Goal: Task Accomplishment & Management: Manage account settings

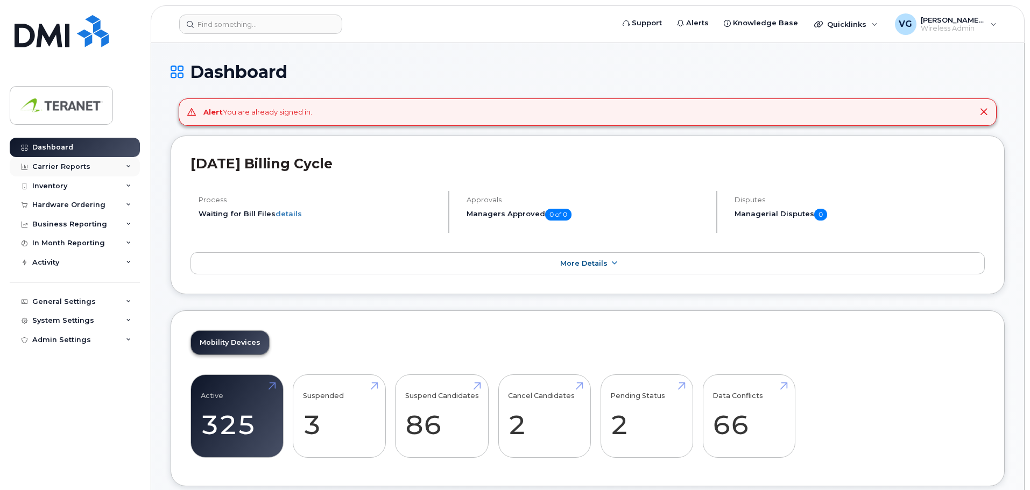
drag, startPoint x: 66, startPoint y: 168, endPoint x: 89, endPoint y: 168, distance: 23.1
click at [66, 168] on div "Carrier Reports" at bounding box center [61, 166] width 58 height 9
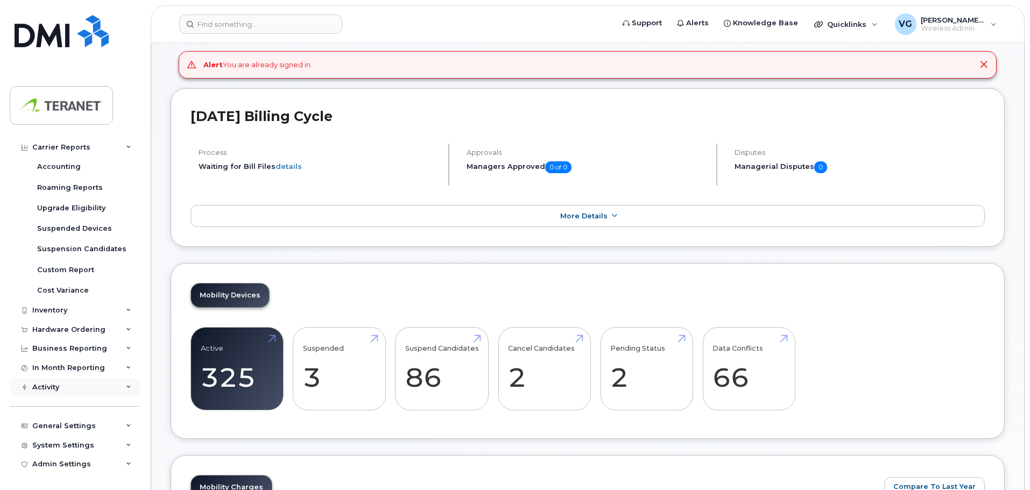
scroll to position [161, 0]
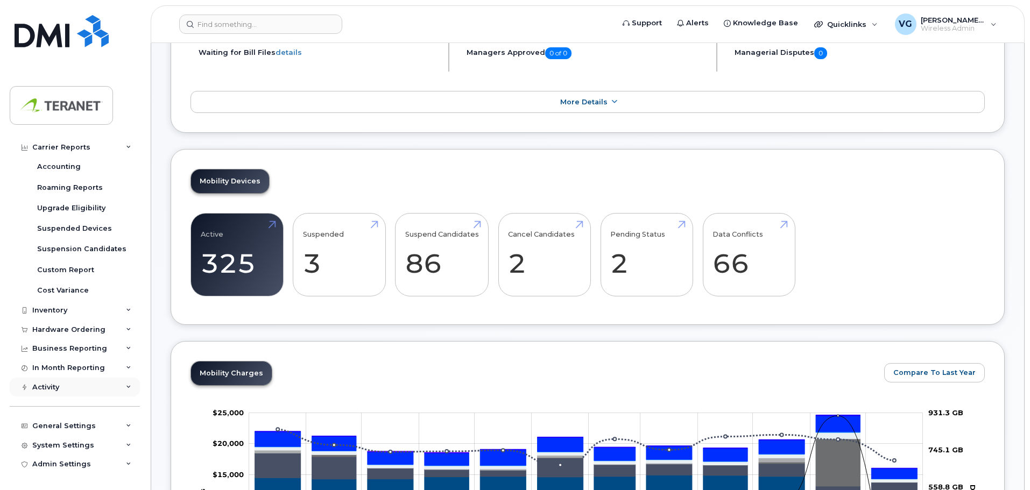
click at [56, 382] on div "Activity" at bounding box center [75, 387] width 130 height 19
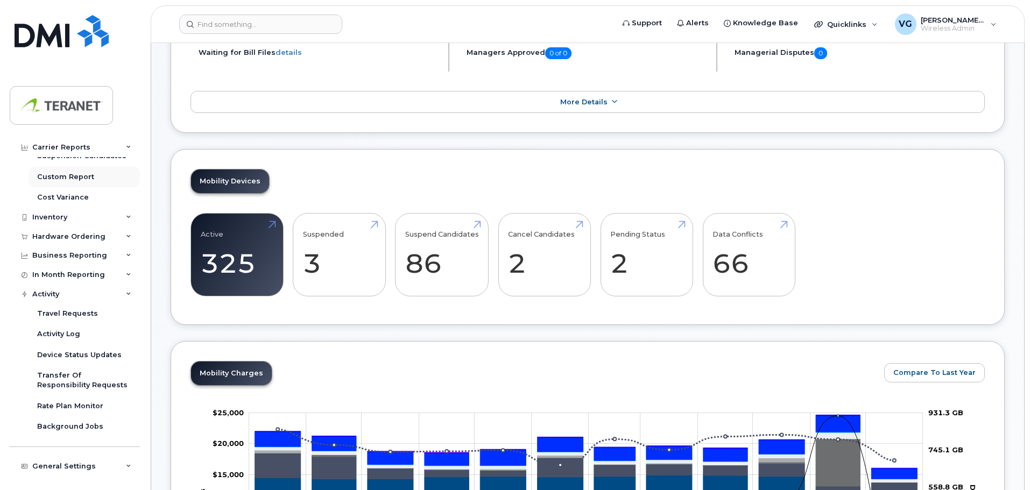
scroll to position [277, 0]
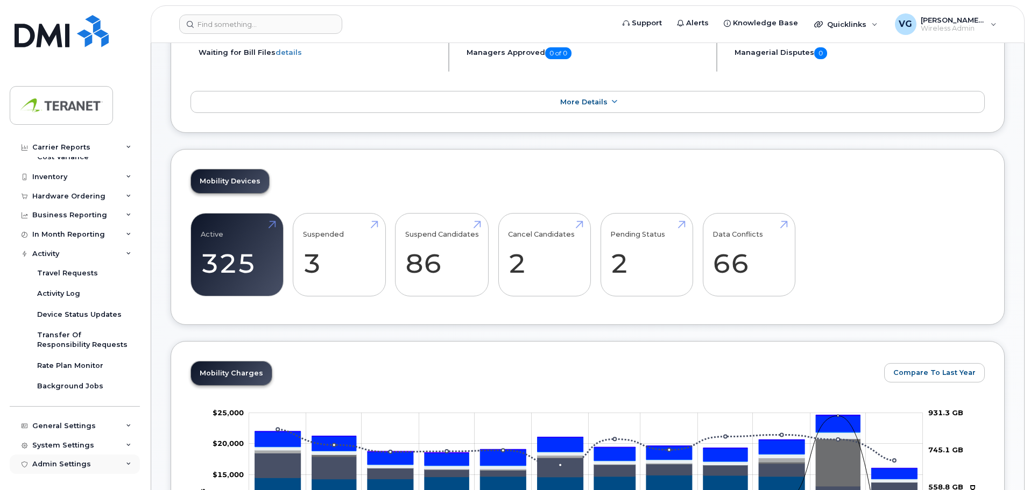
click at [68, 466] on div "Admin Settings" at bounding box center [61, 464] width 59 height 9
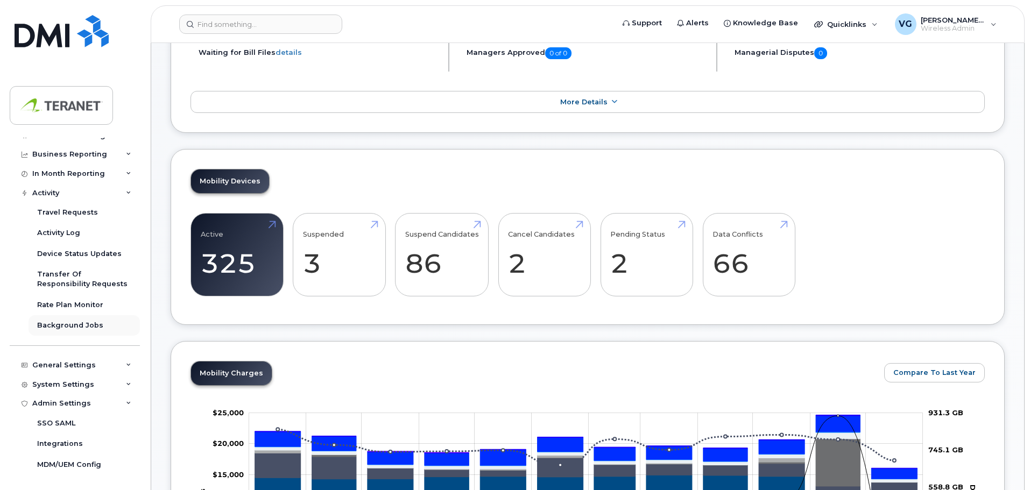
scroll to position [338, 0]
click at [62, 380] on div "System Settings" at bounding box center [63, 384] width 62 height 9
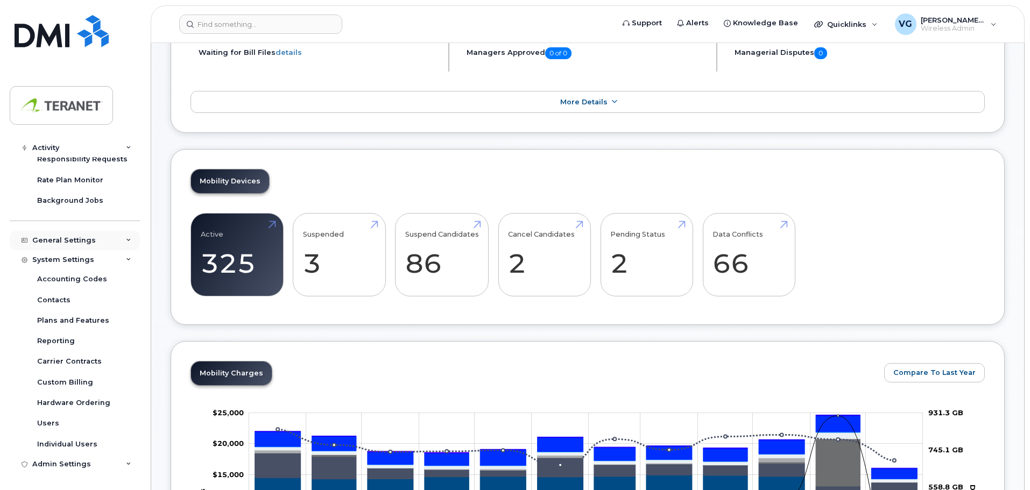
scroll to position [499, 0]
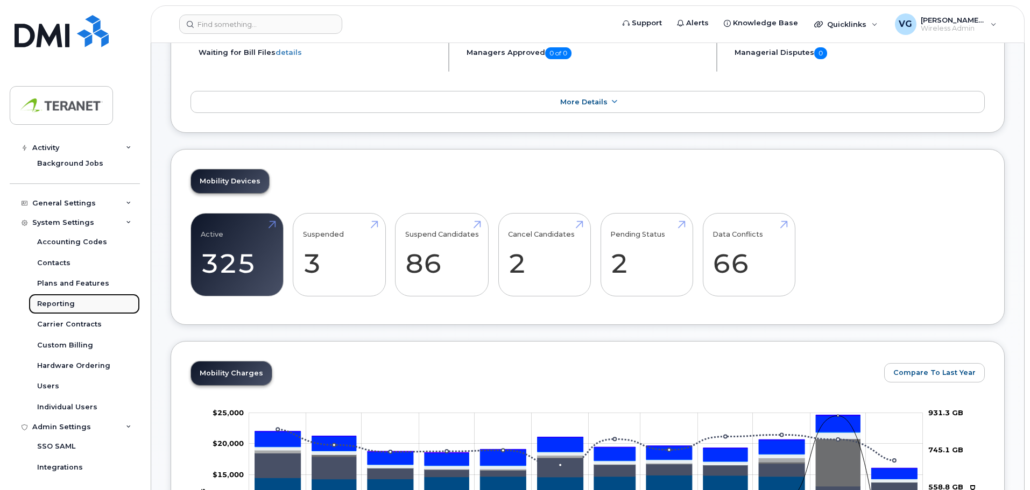
click at [58, 304] on div "Reporting" at bounding box center [56, 304] width 38 height 10
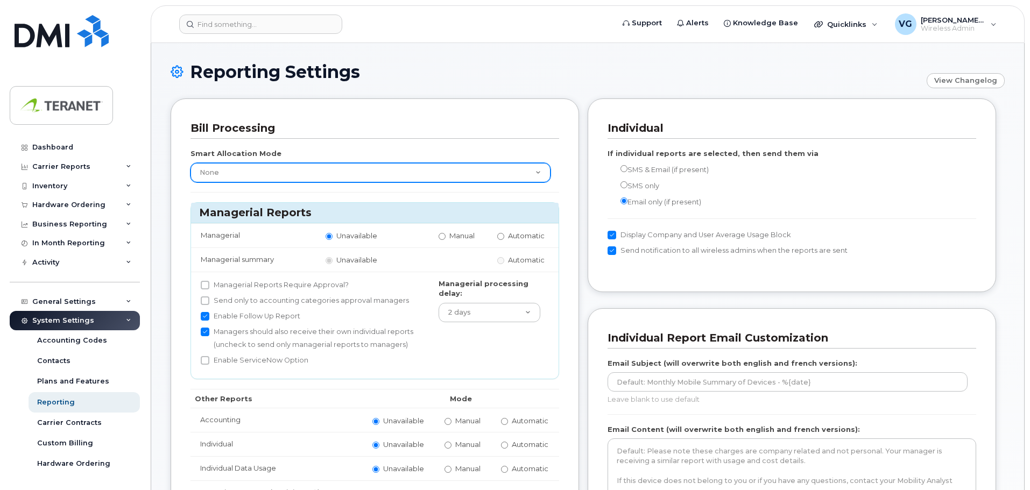
click at [370, 173] on select "None Within Plan" at bounding box center [370, 172] width 360 height 19
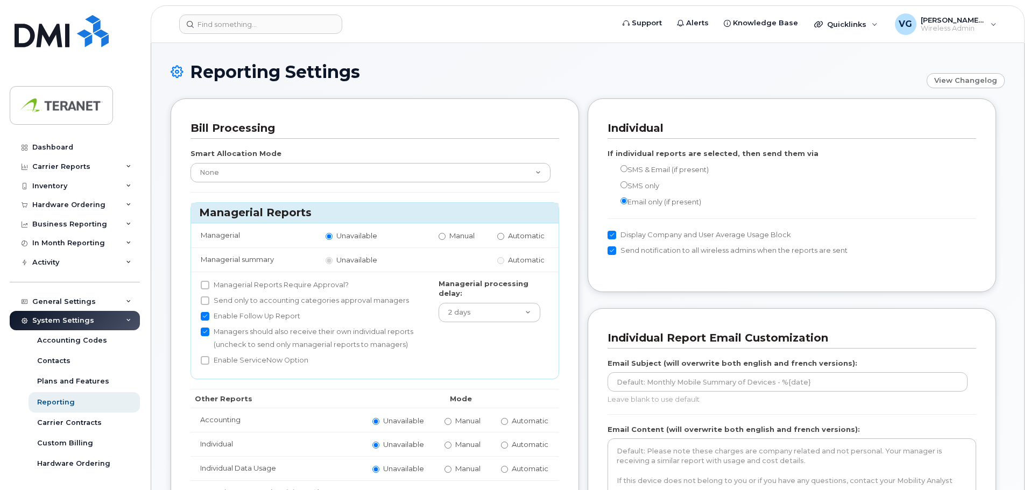
click at [520, 89] on div "Reporting Settings View Changelog" at bounding box center [588, 80] width 834 height 36
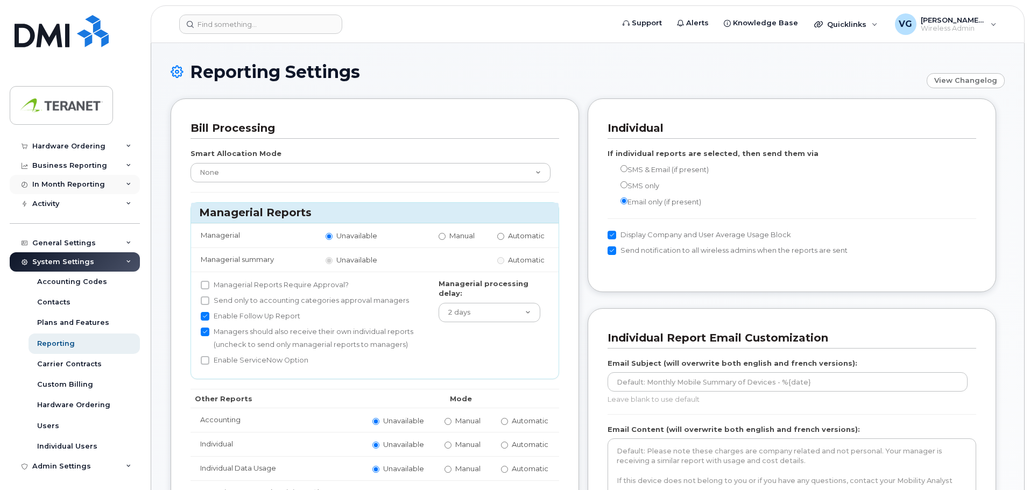
scroll to position [60, 0]
click at [63, 238] on div "General Settings" at bounding box center [63, 241] width 63 height 9
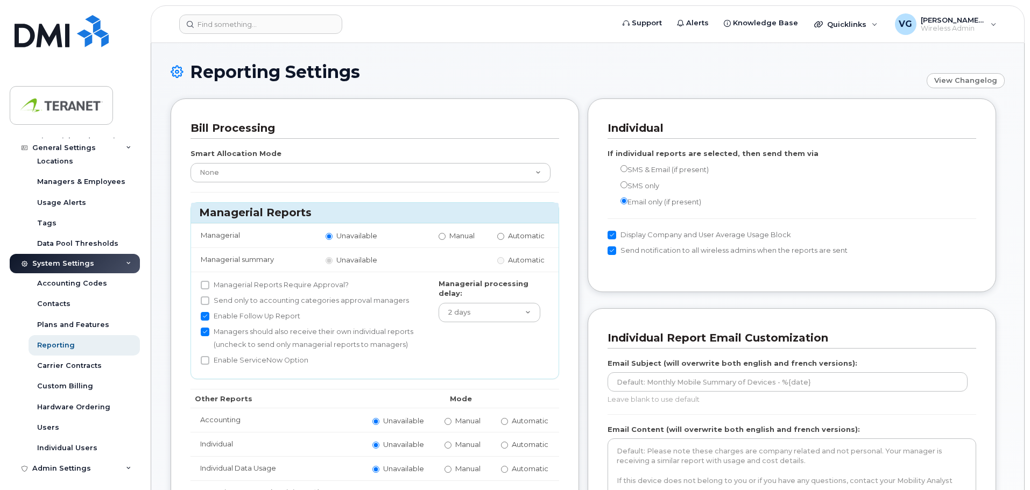
scroll to position [225, 0]
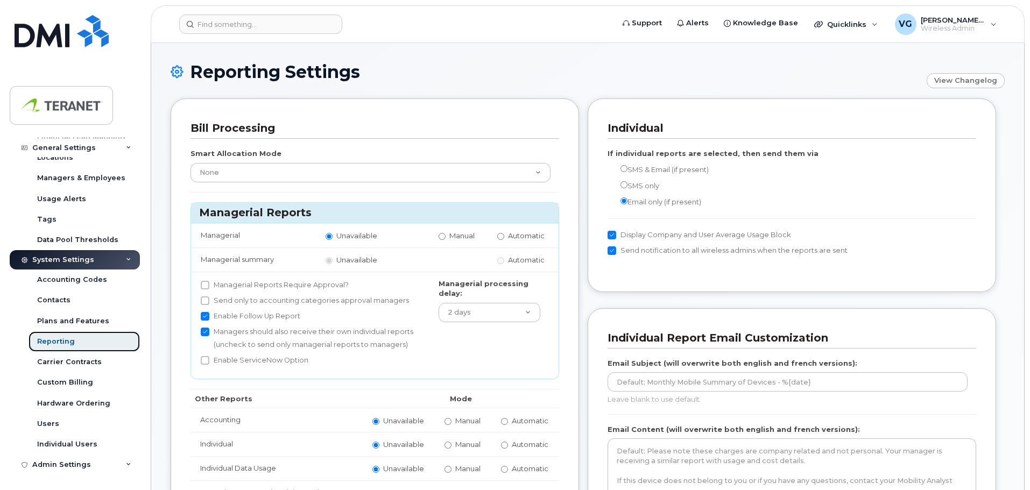
click at [48, 343] on div "Reporting" at bounding box center [56, 342] width 38 height 10
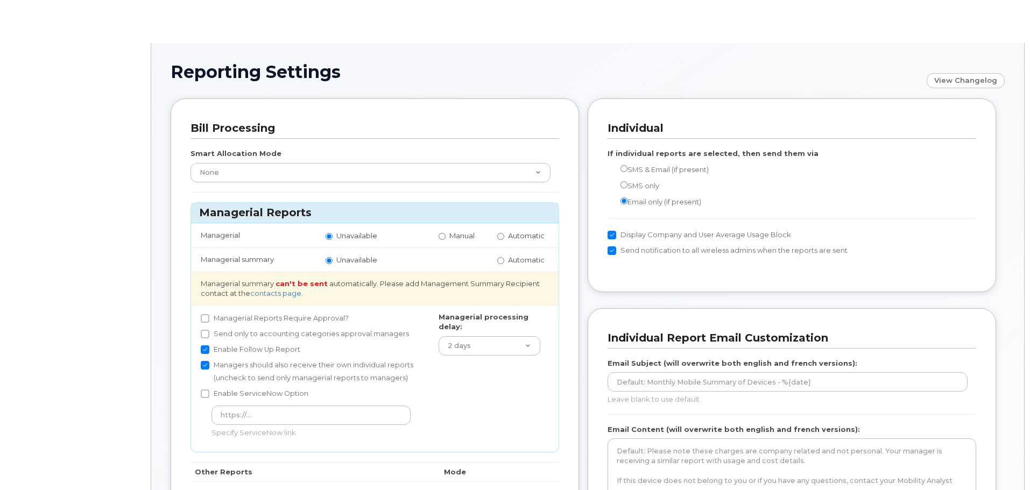
radio input "true"
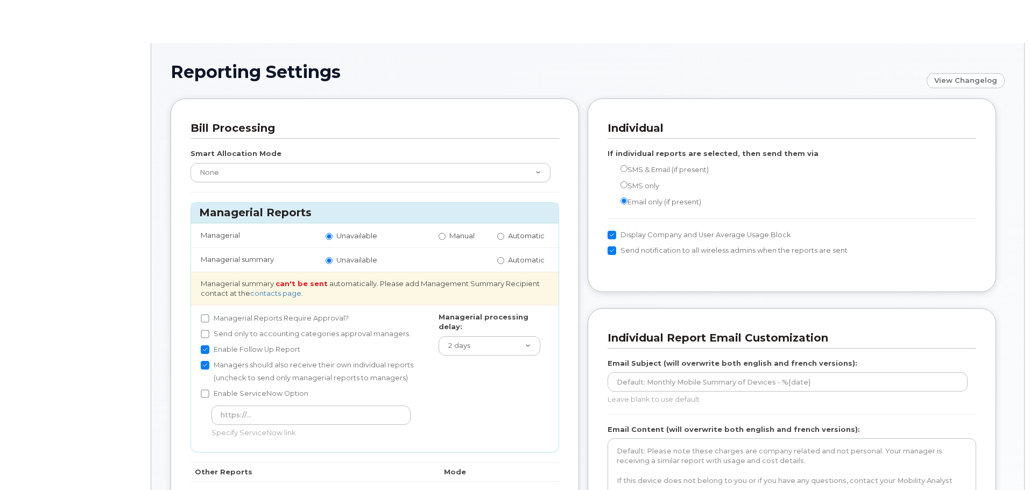
radio input "true"
radio input "false"
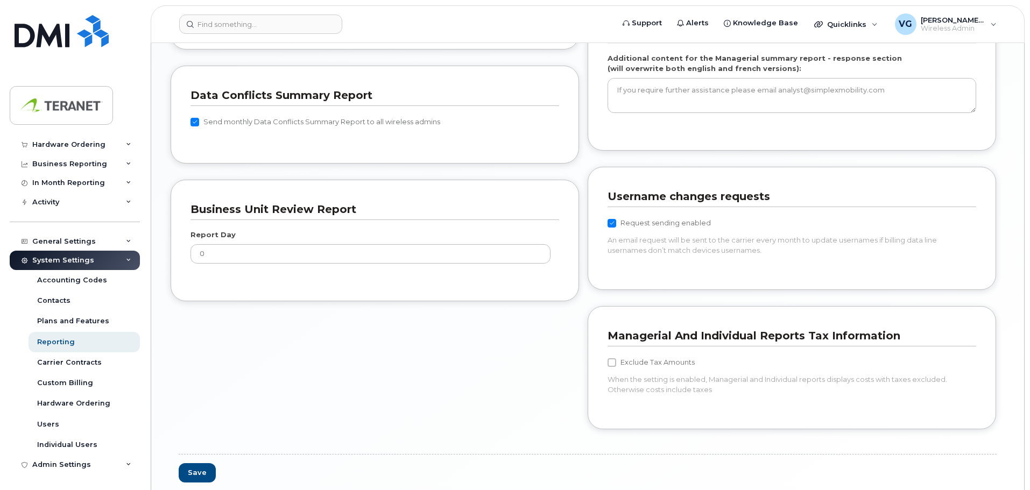
scroll to position [916, 0]
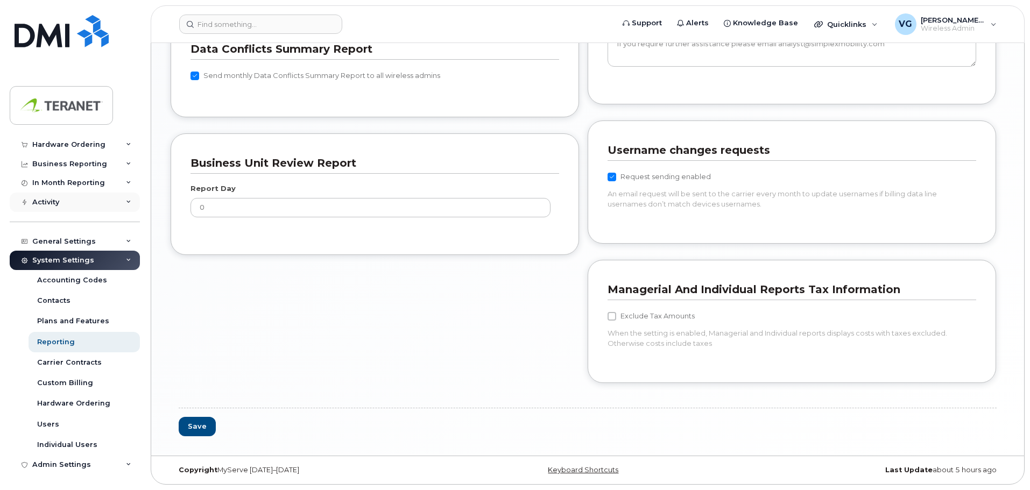
click at [71, 208] on div "Activity" at bounding box center [75, 202] width 130 height 19
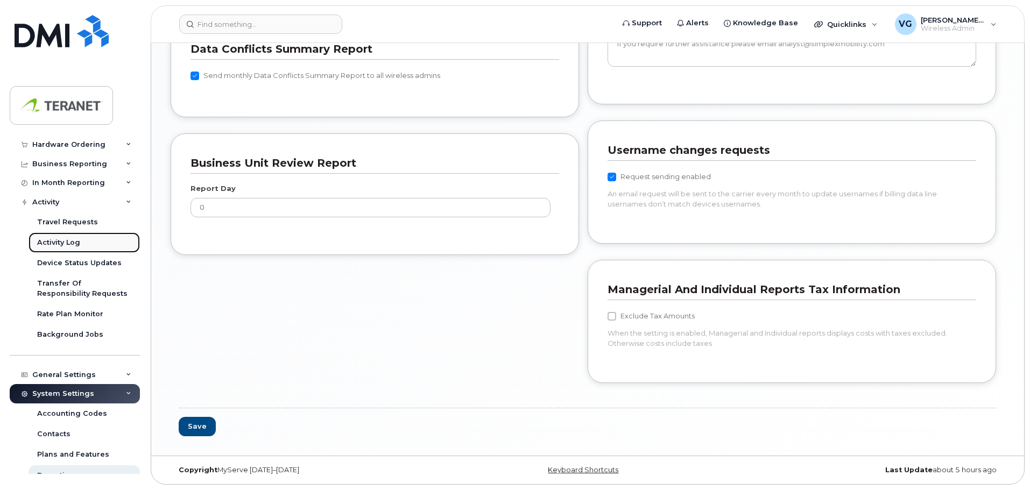
click at [57, 240] on div "Activity Log" at bounding box center [58, 243] width 43 height 10
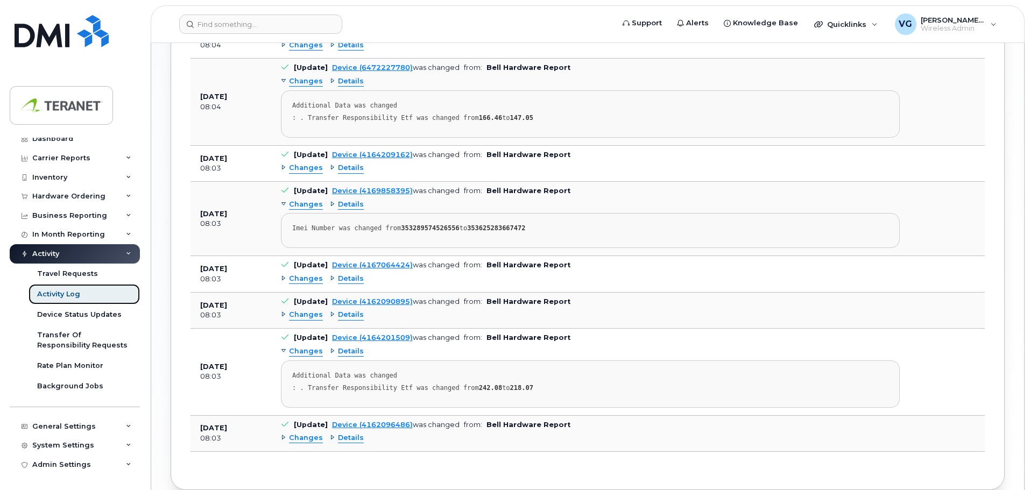
scroll to position [1285, 0]
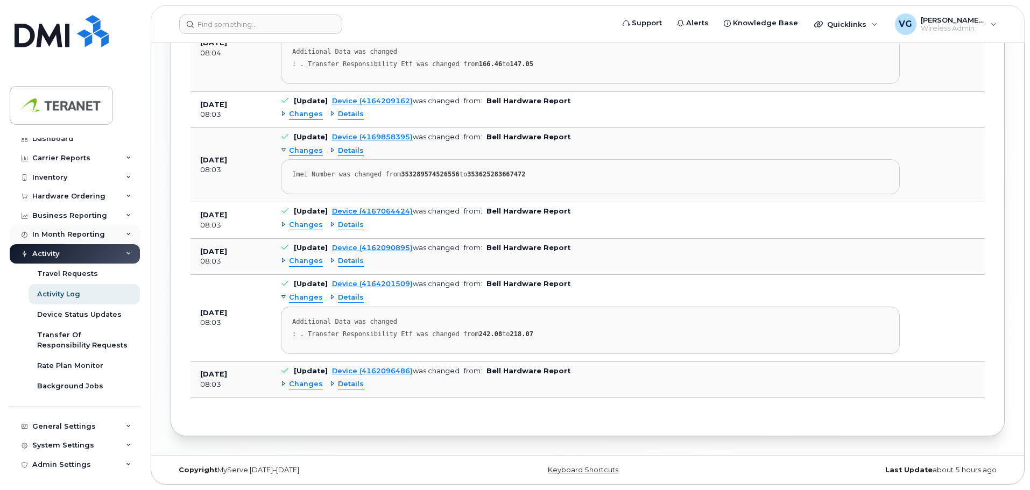
click at [69, 231] on div "In Month Reporting" at bounding box center [68, 234] width 73 height 9
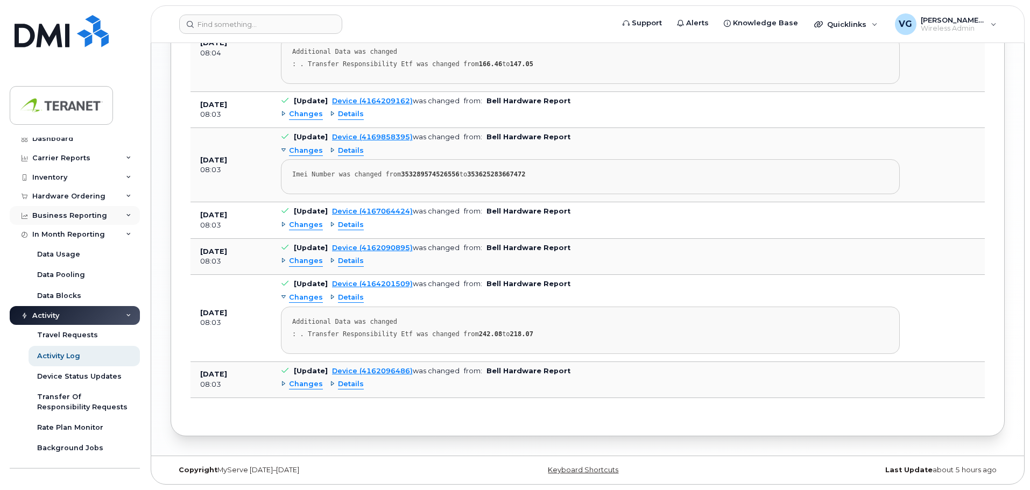
click at [68, 209] on div "Business Reporting" at bounding box center [75, 215] width 130 height 19
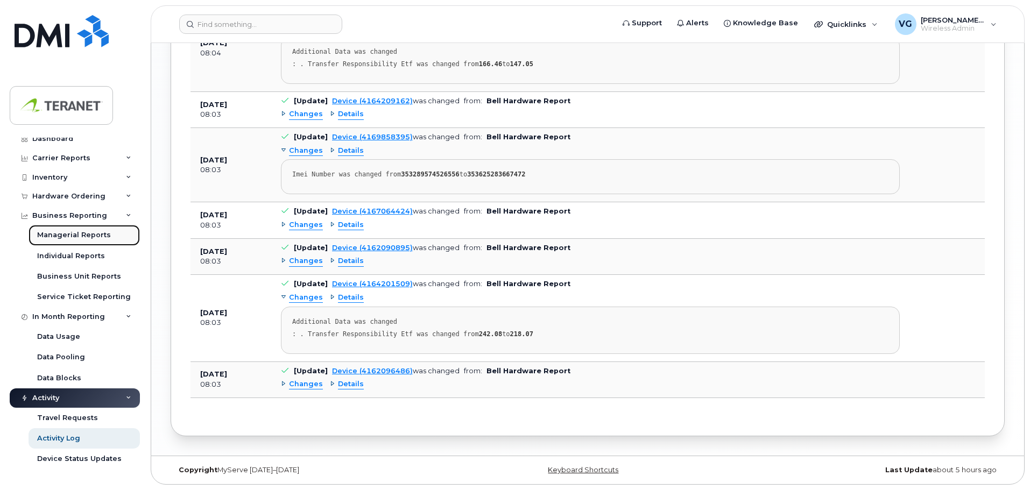
click at [84, 235] on div "Managerial Reports" at bounding box center [74, 235] width 74 height 10
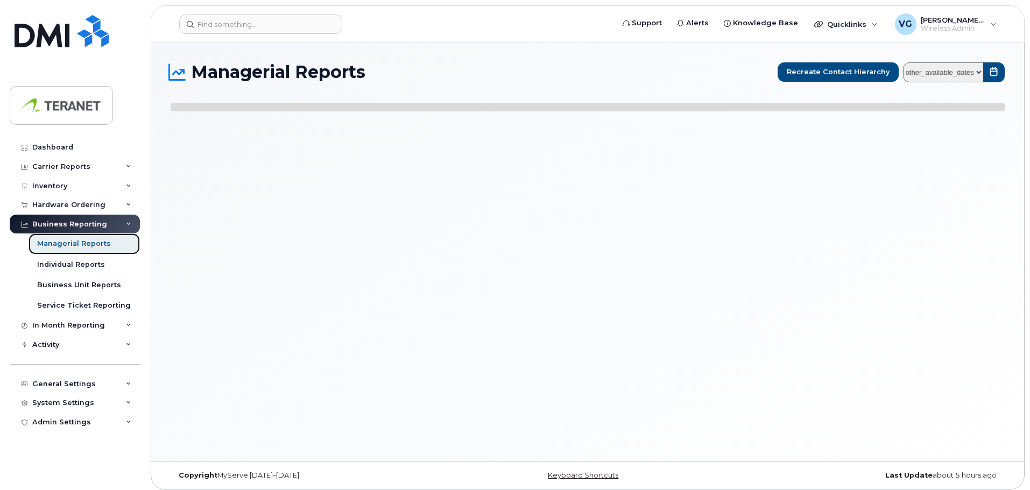
select select
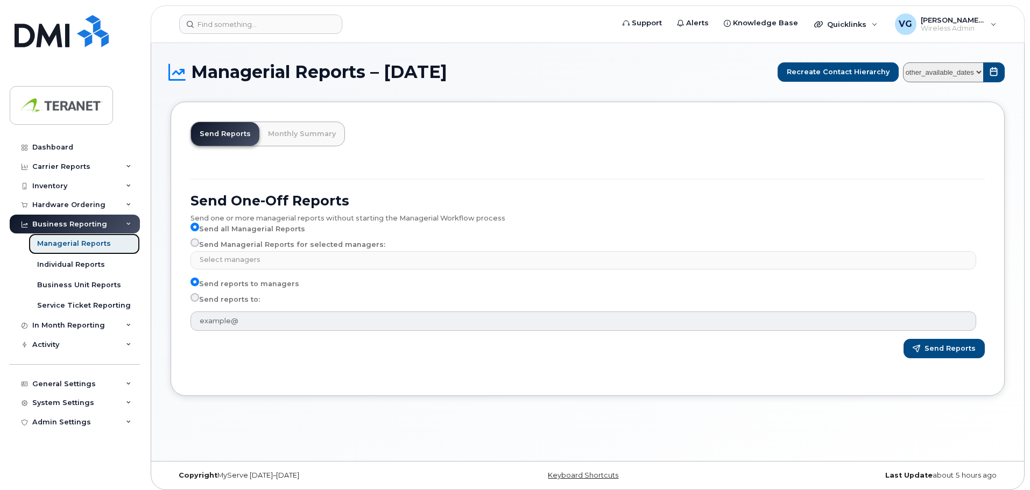
click at [88, 249] on link "Managerial Reports" at bounding box center [84, 244] width 111 height 20
click at [86, 263] on div "Individual Reports" at bounding box center [71, 265] width 68 height 10
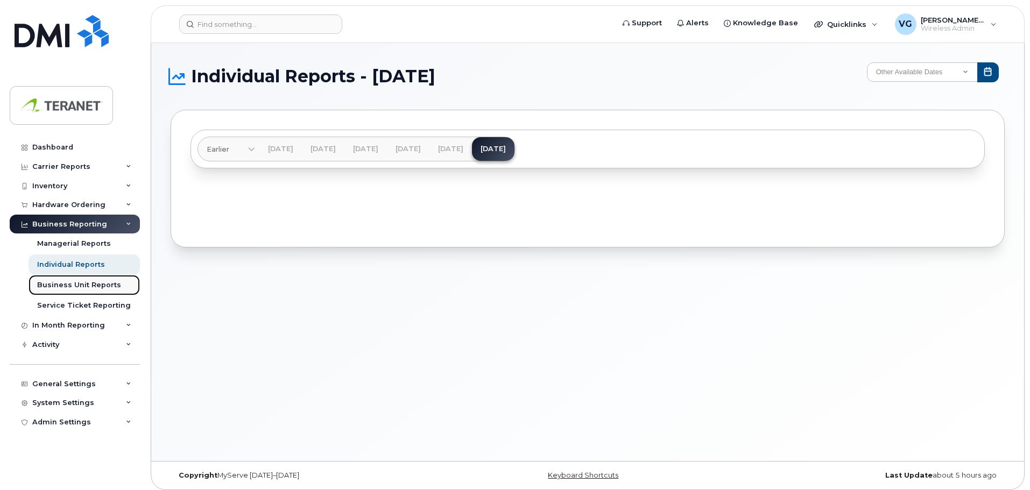
click at [79, 287] on div "Business Unit Reports" at bounding box center [79, 285] width 84 height 10
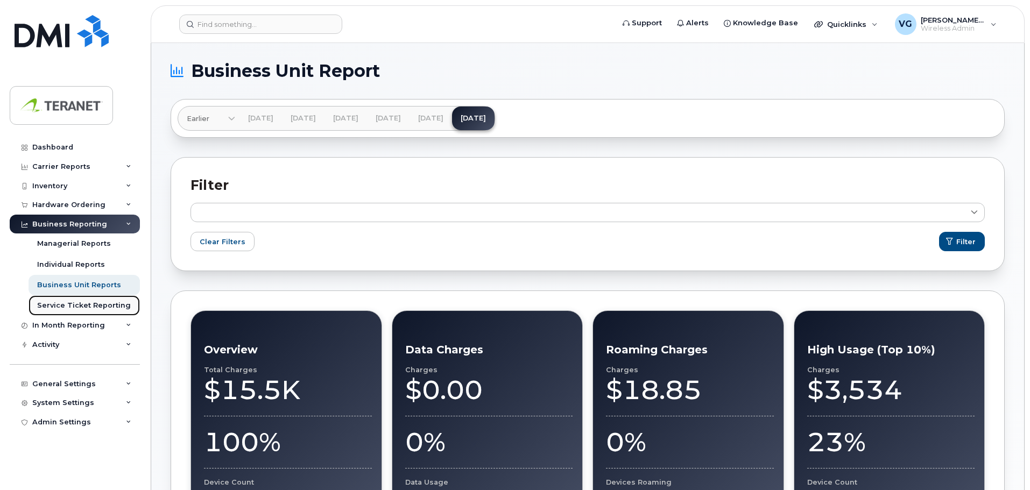
click at [77, 307] on div "Service Ticket Reporting" at bounding box center [84, 306] width 94 height 10
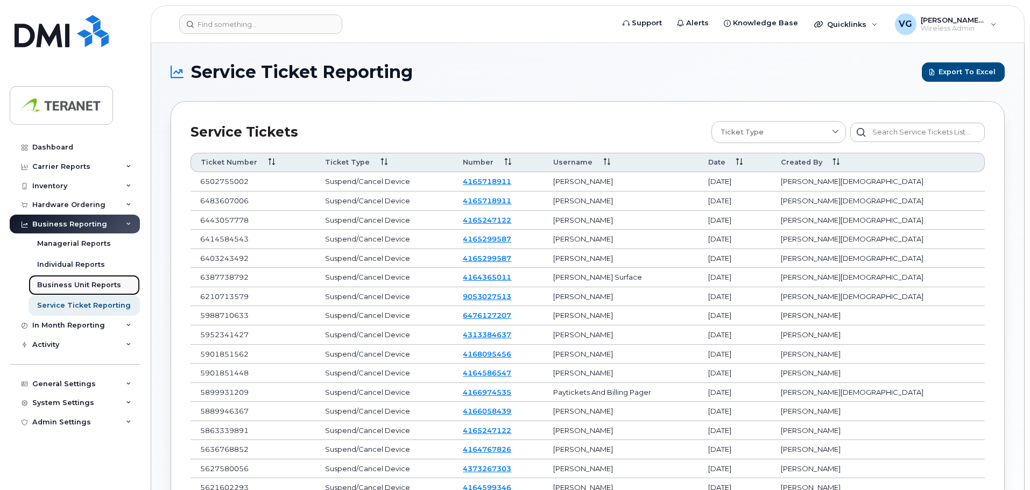
click at [89, 288] on div "Business Unit Reports" at bounding box center [79, 285] width 84 height 10
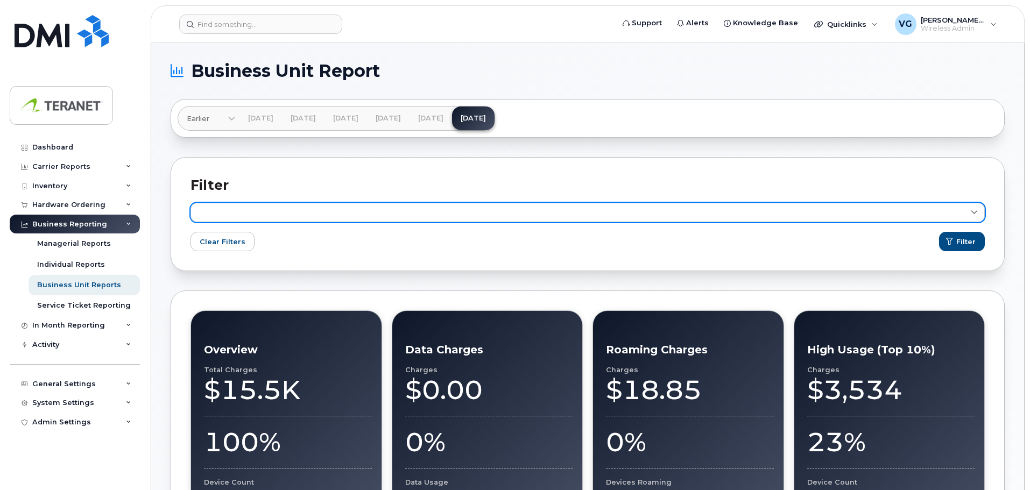
click at [268, 208] on link at bounding box center [587, 212] width 794 height 19
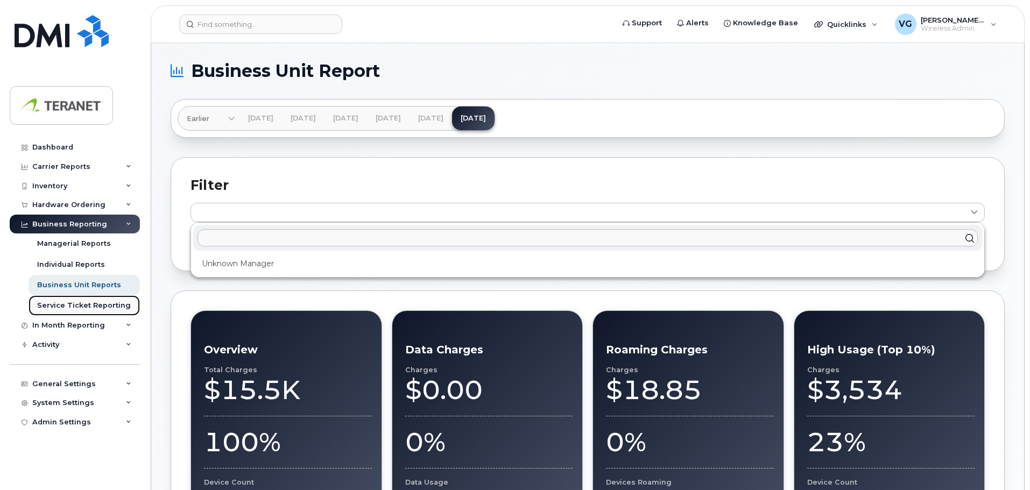
click at [90, 300] on link "Service Ticket Reporting" at bounding box center [84, 305] width 111 height 20
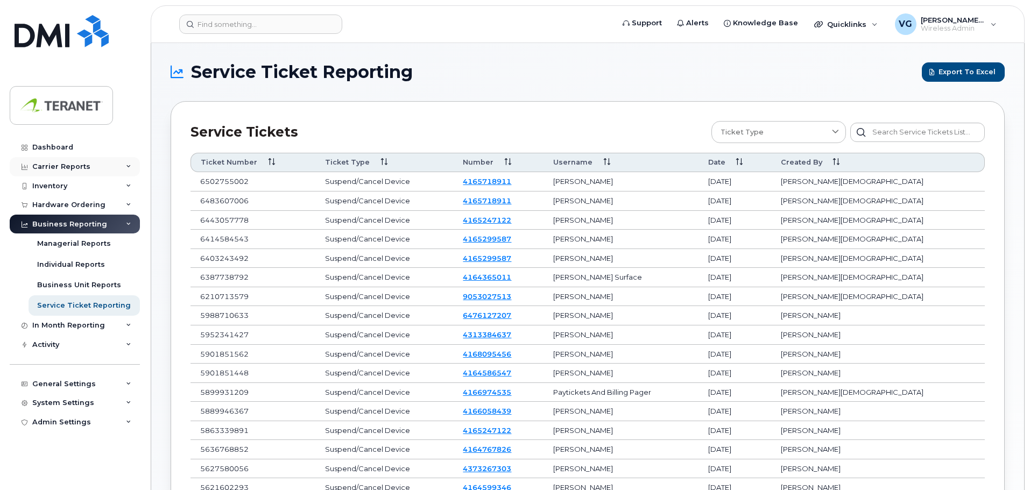
click at [65, 164] on div "Carrier Reports" at bounding box center [61, 166] width 58 height 9
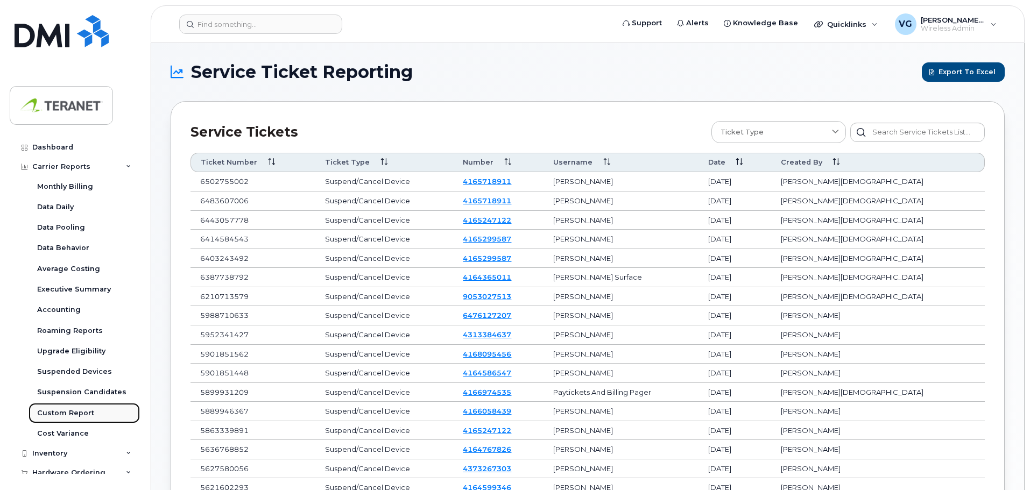
click at [60, 418] on link "Custom Report" at bounding box center [84, 413] width 111 height 20
